Goal: Task Accomplishment & Management: Use online tool/utility

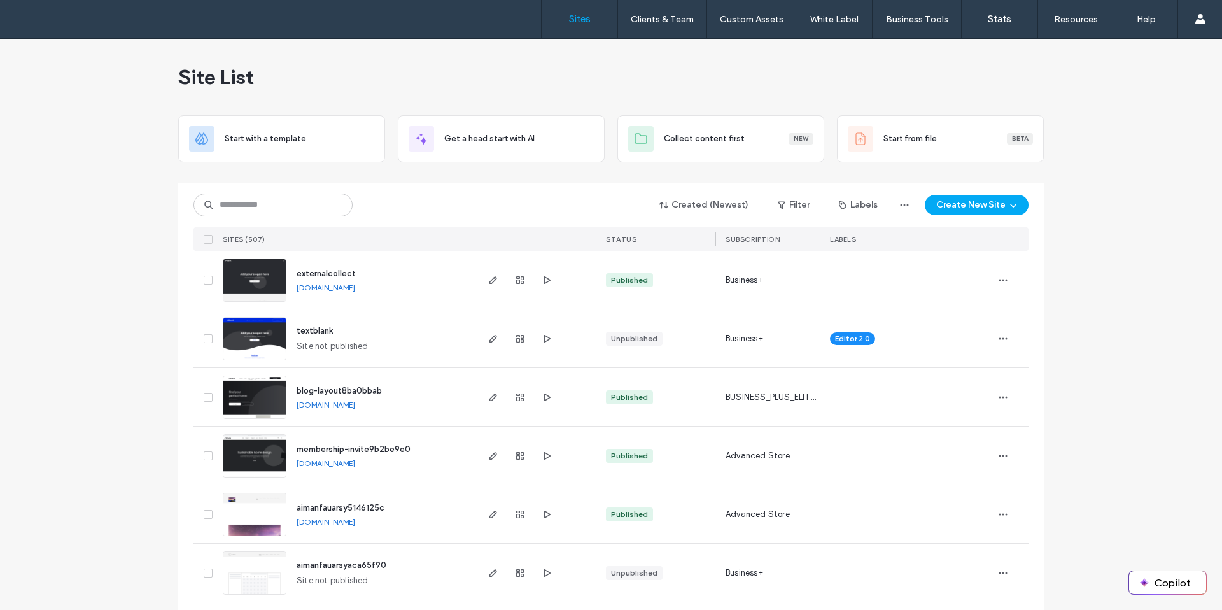
click at [327, 391] on span "blog-layout8ba0bbab" at bounding box center [339, 391] width 85 height 10
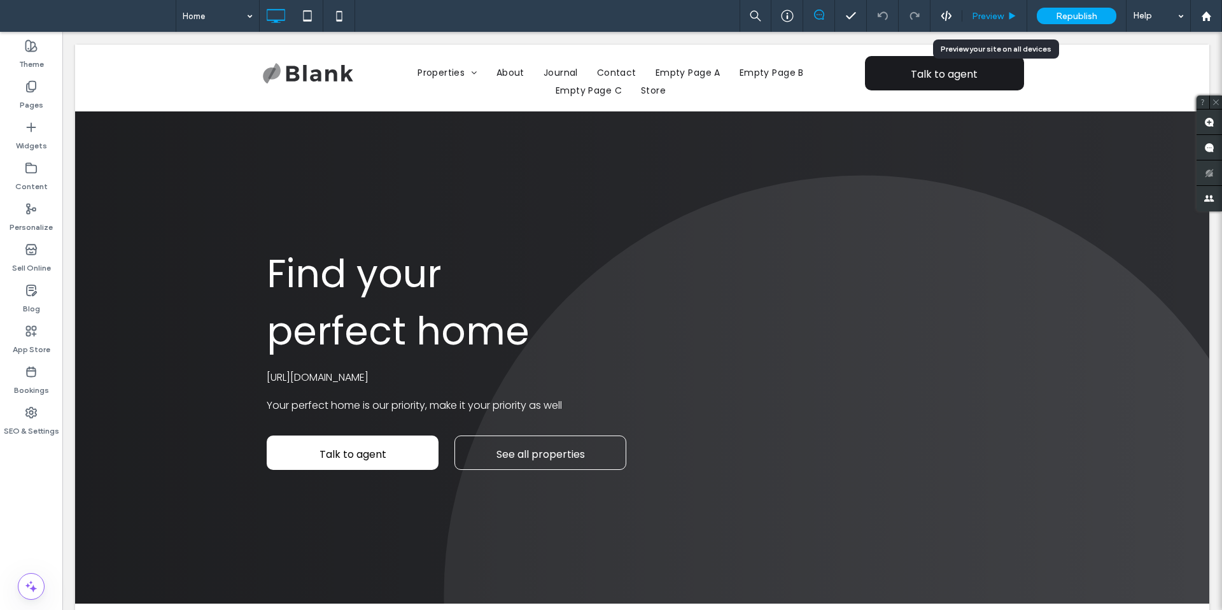
click at [1008, 15] on icon at bounding box center [1013, 16] width 10 height 10
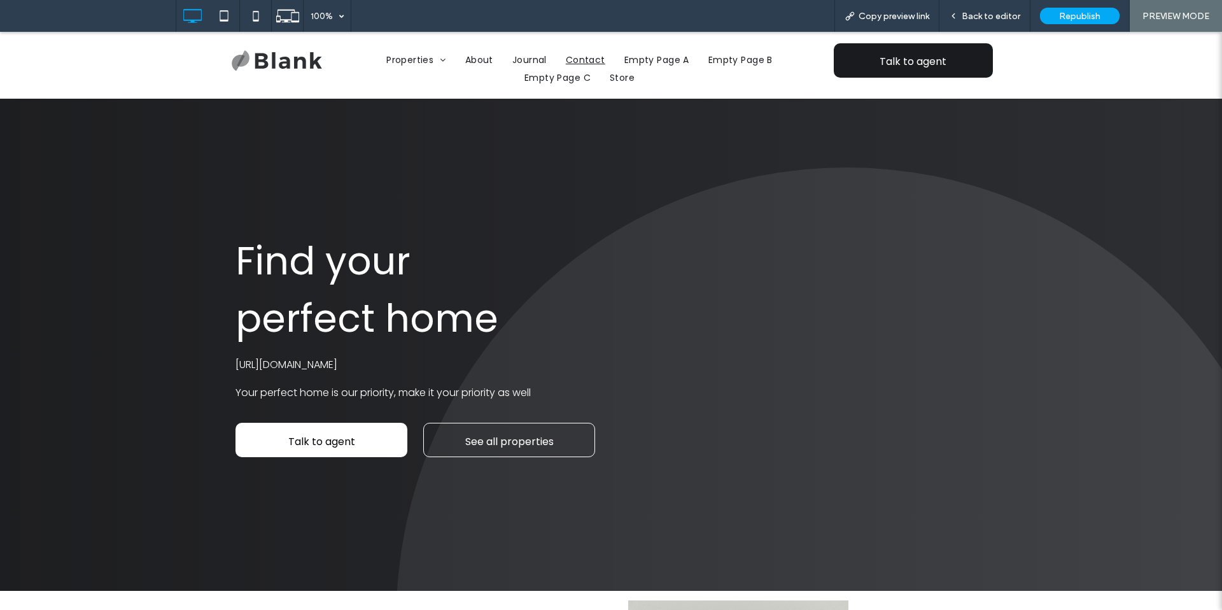
click at [583, 65] on span "Contact" at bounding box center [585, 60] width 39 height 18
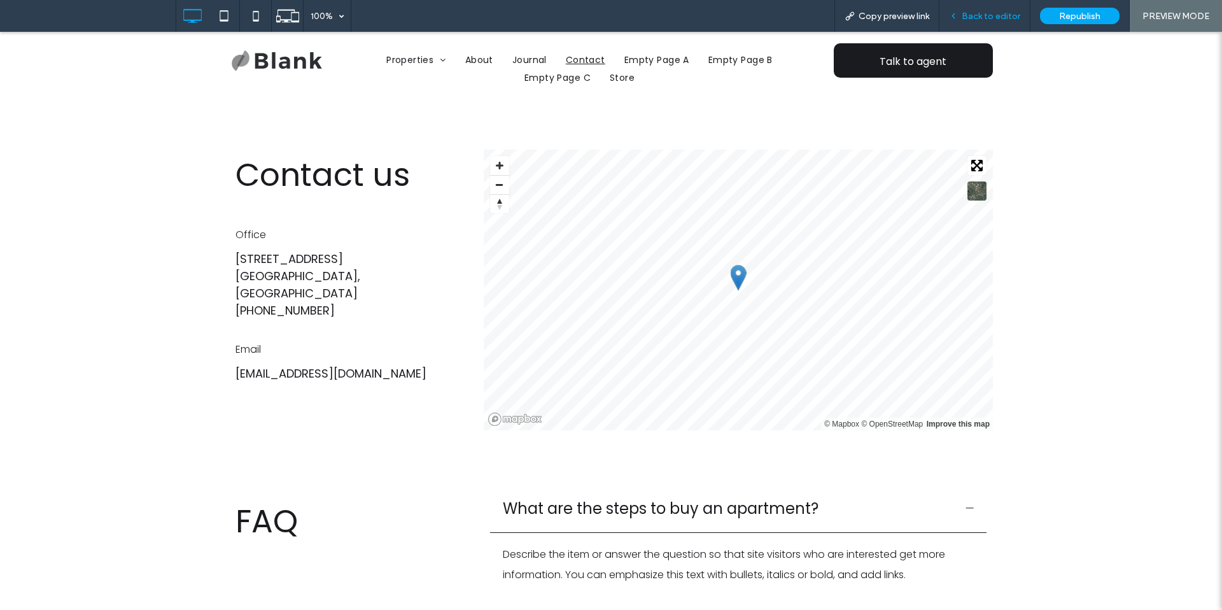
click at [1013, 15] on span "Back to editor" at bounding box center [991, 16] width 59 height 11
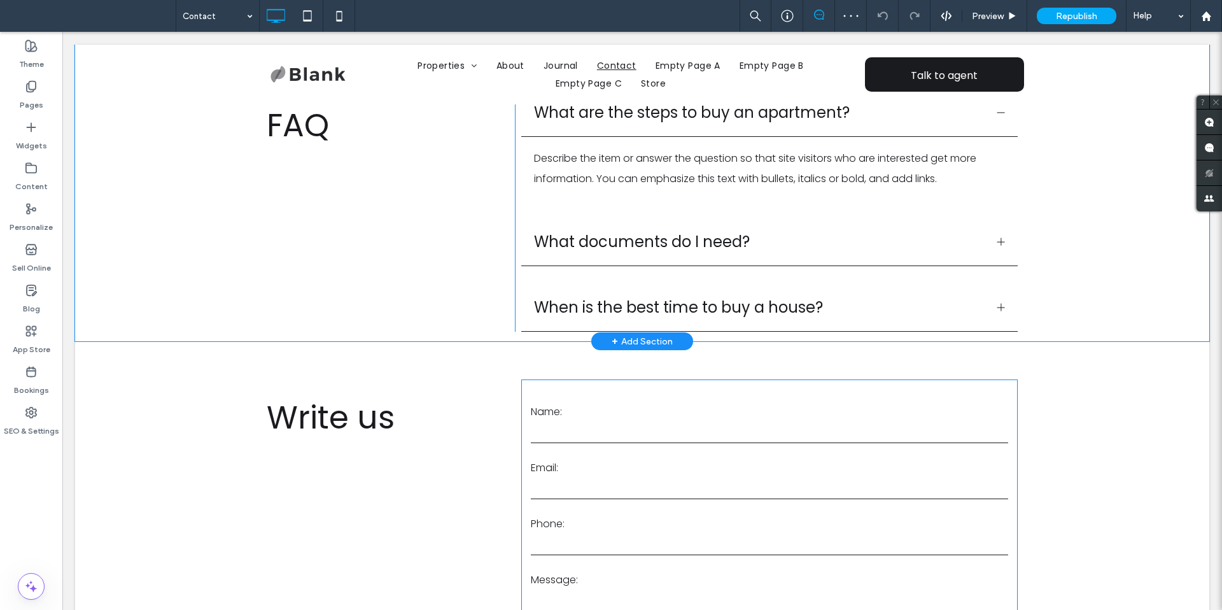
scroll to position [454, 0]
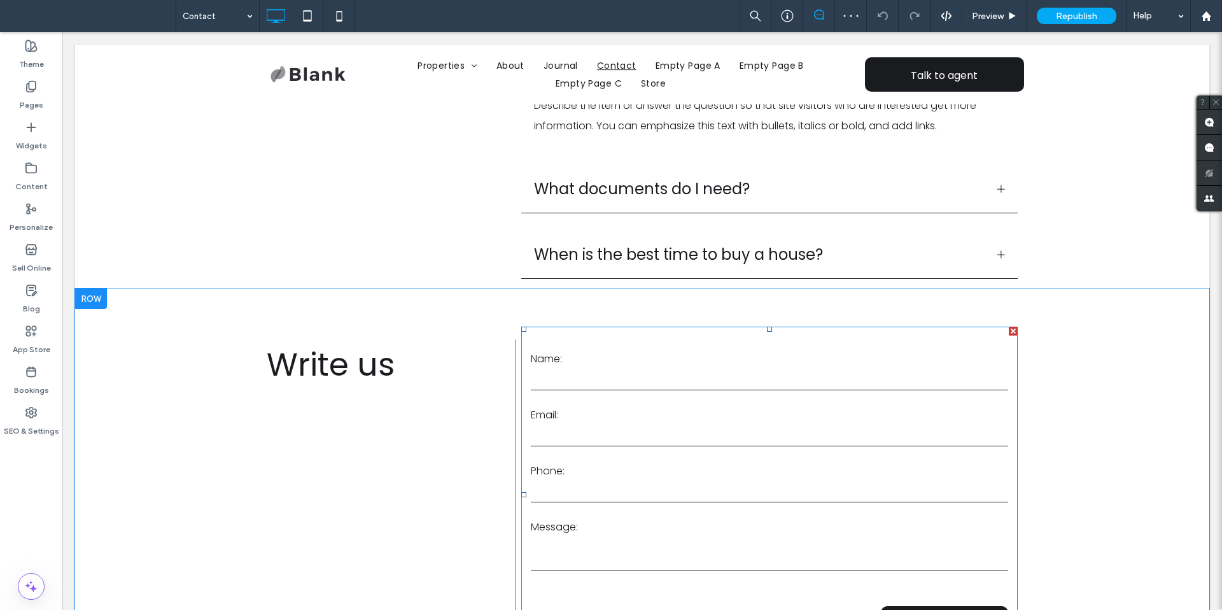
click at [624, 396] on form "**********" at bounding box center [769, 495] width 496 height 336
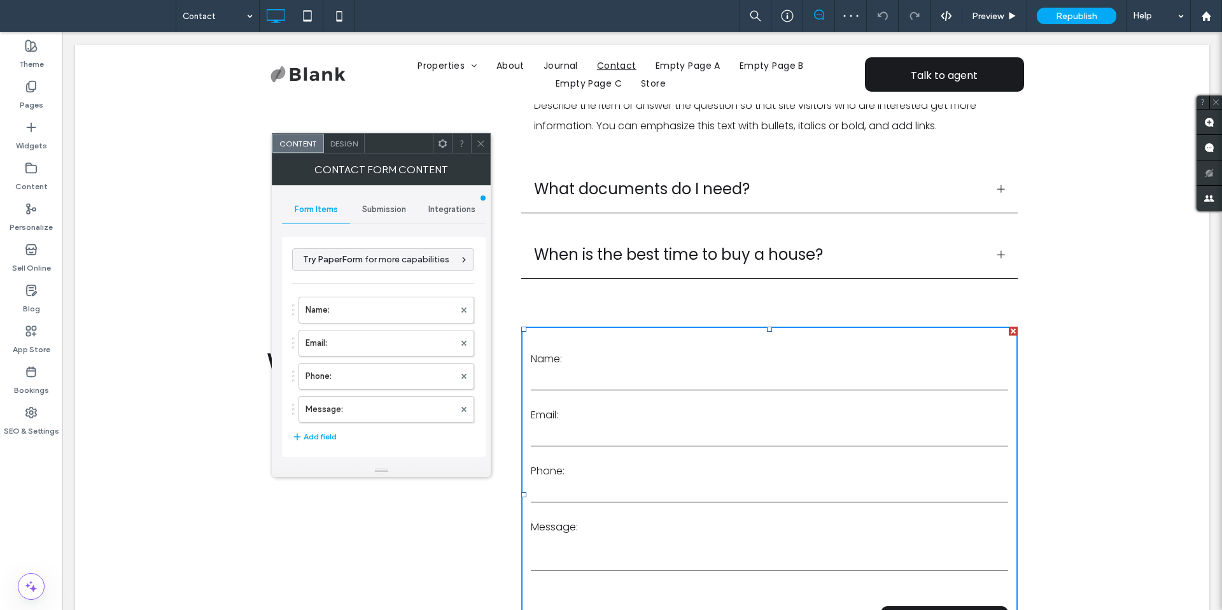
type input "**********"
click at [388, 204] on span "Submission" at bounding box center [384, 209] width 44 height 10
click at [447, 214] on span "Integrations" at bounding box center [451, 209] width 47 height 10
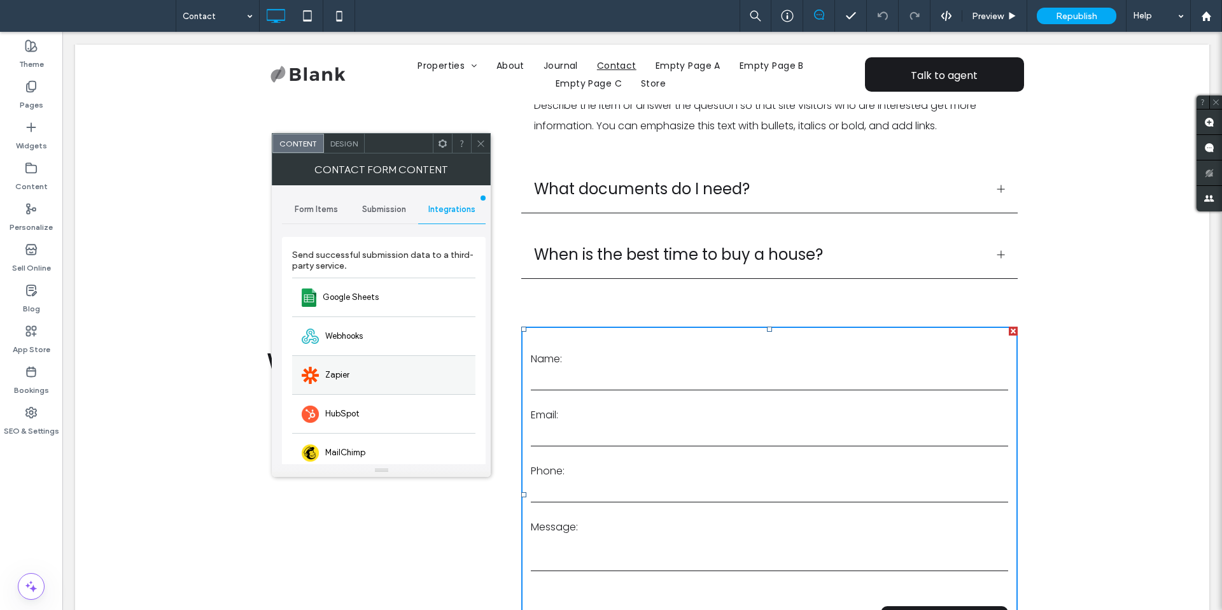
click at [353, 374] on div "Zapier" at bounding box center [383, 374] width 183 height 39
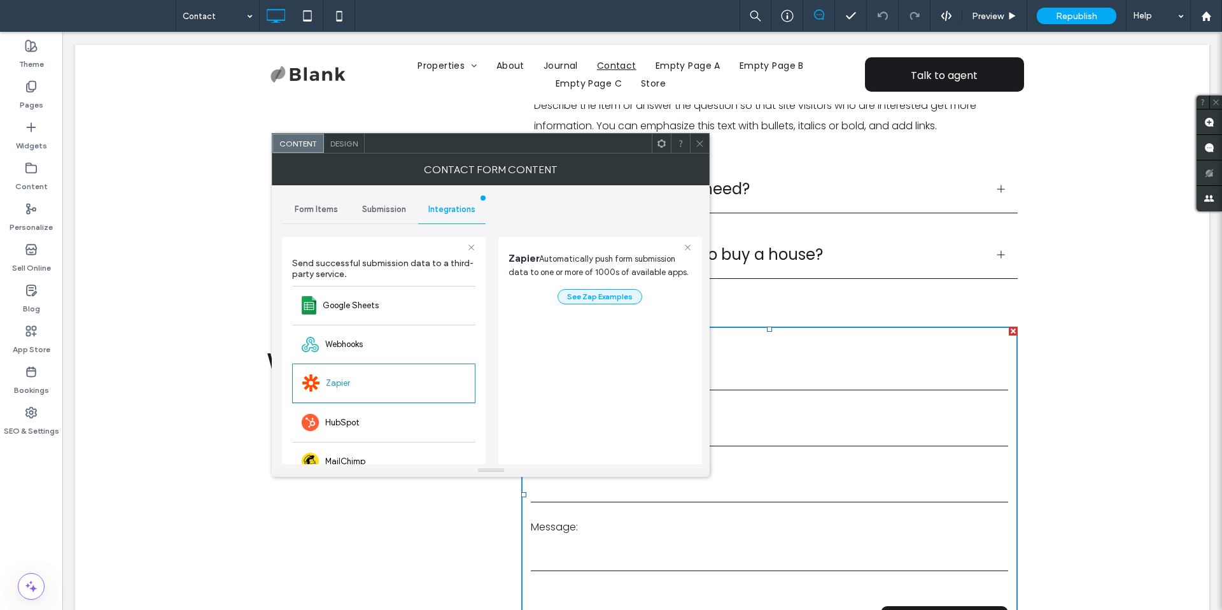
click at [572, 302] on button "See Zap Examples" at bounding box center [600, 296] width 85 height 15
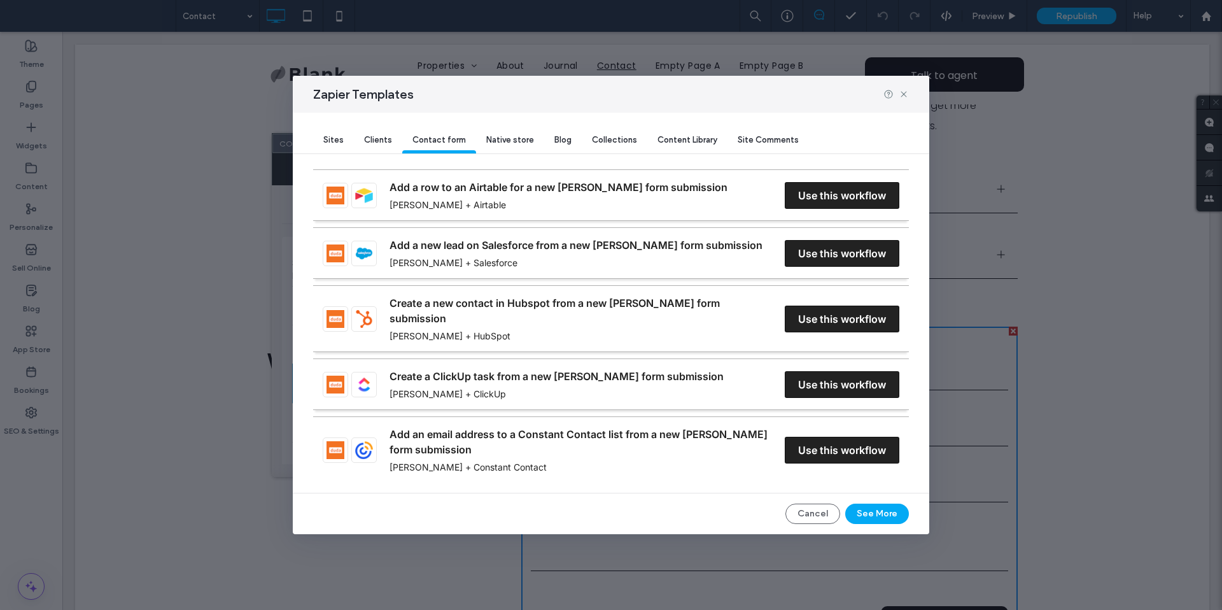
scroll to position [3, 0]
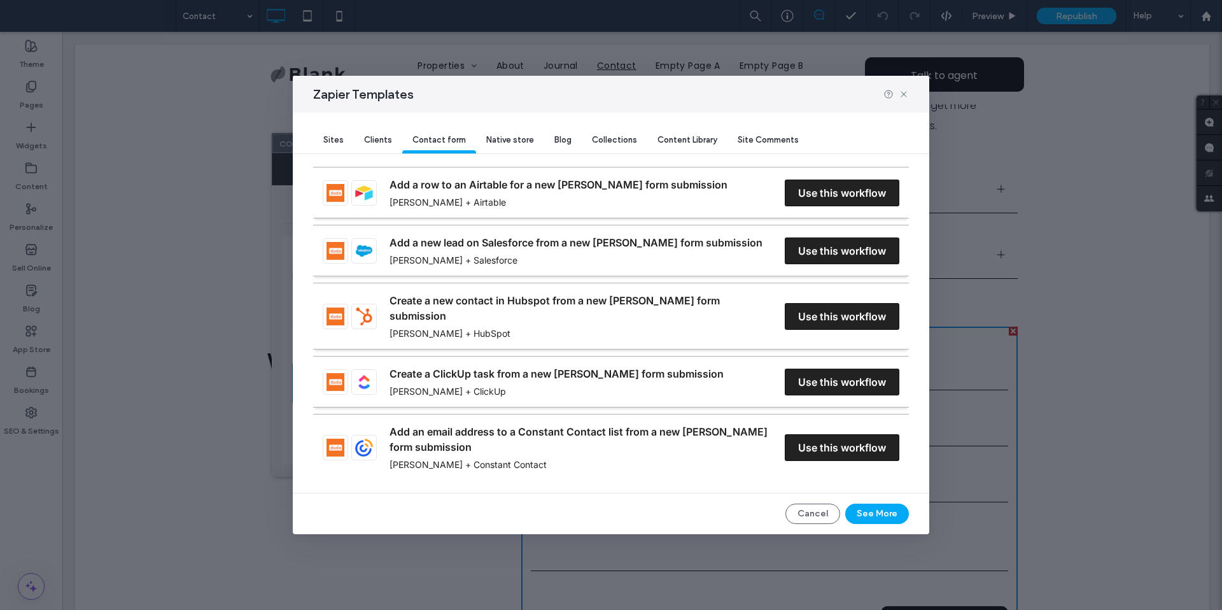
click at [763, 247] on link "Add a new lead on Salesforce from a new [PERSON_NAME] form submission" at bounding box center [576, 242] width 373 height 15
click at [763, 250] on link "Add a new lead on Salesforce from a new [PERSON_NAME] form submission" at bounding box center [576, 242] width 373 height 15
